Goal: Check status

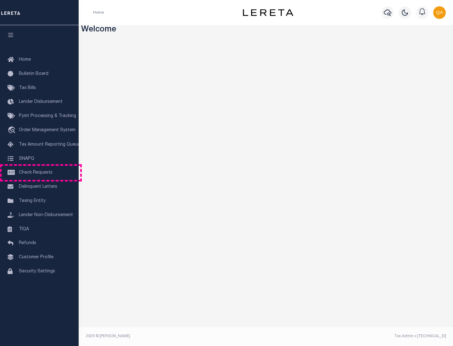
click at [39, 173] on span "Check Requests" at bounding box center [36, 172] width 34 height 4
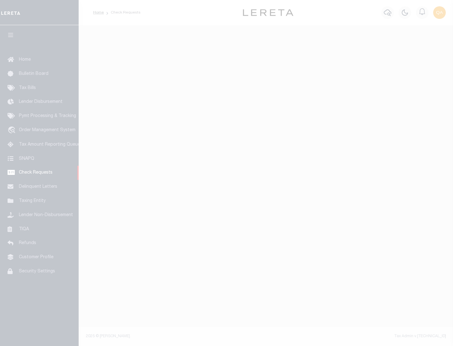
select select "50"
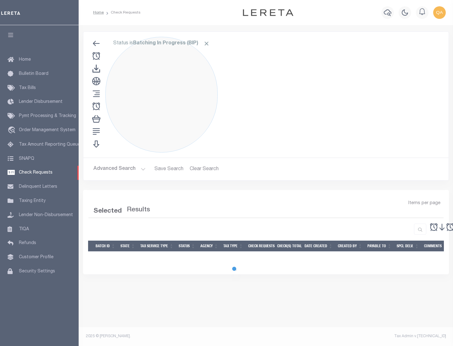
select select "50"
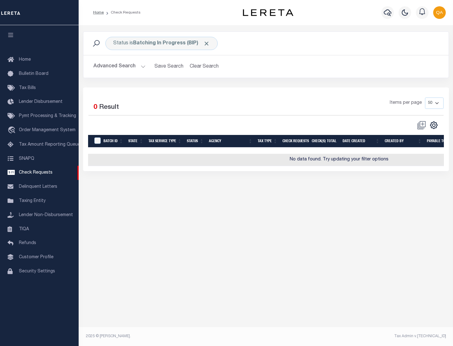
click at [207, 43] on span "Click to Remove" at bounding box center [206, 43] width 7 height 7
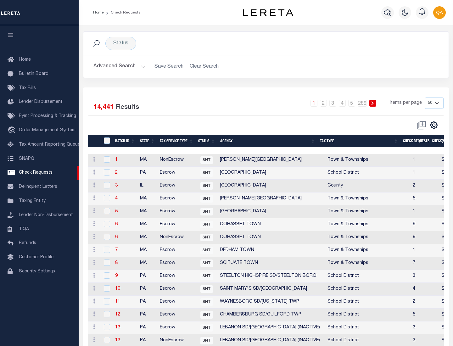
scroll to position [303, 0]
